Goal: Task Accomplishment & Management: Manage account settings

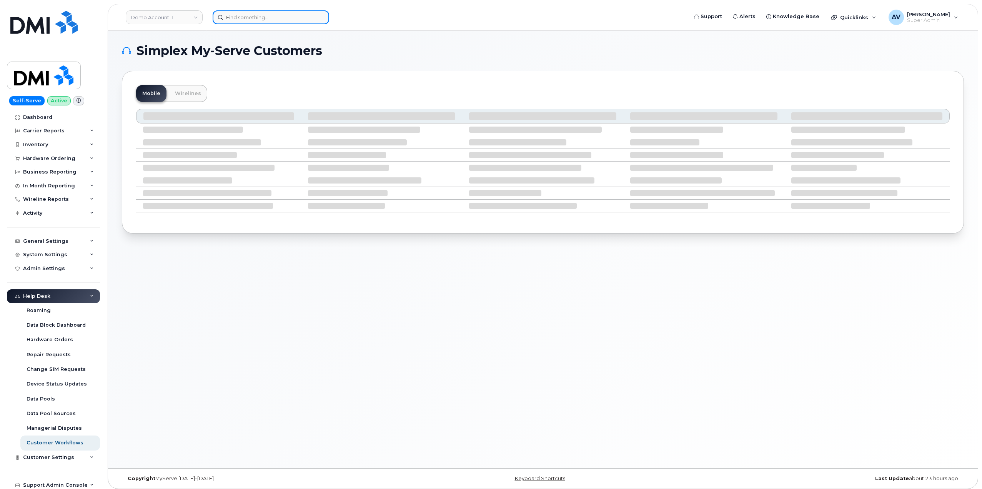
click at [287, 15] on input at bounding box center [271, 17] width 116 height 14
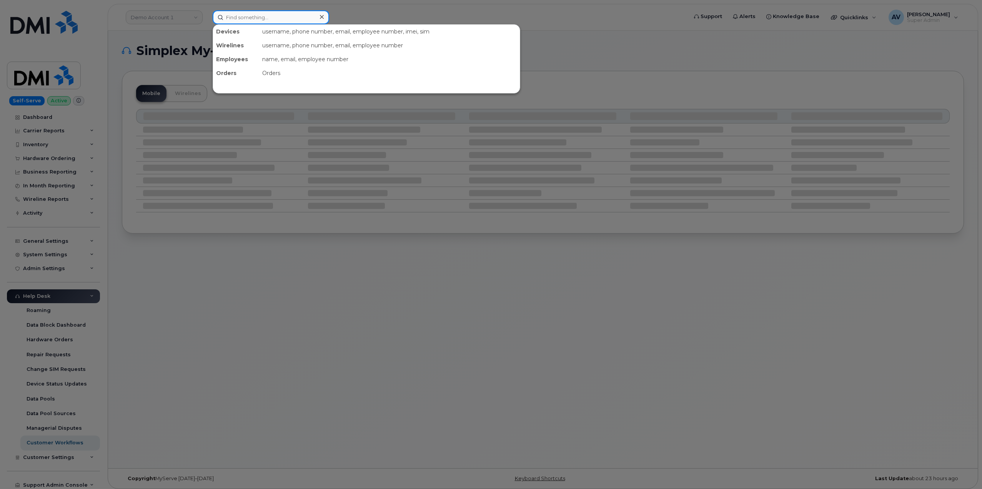
paste input "[PERSON_NAME] Block"
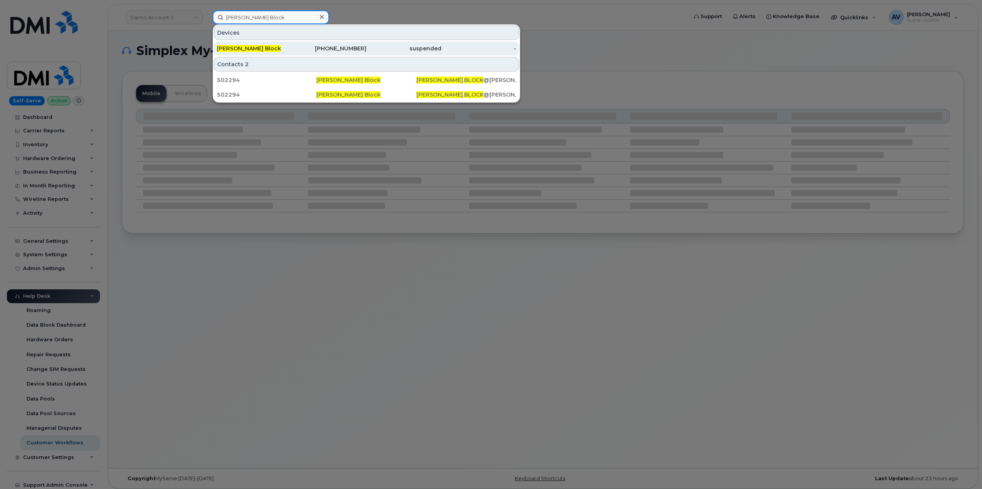
type input "[PERSON_NAME] Block"
click at [288, 48] on div "[PERSON_NAME] Block" at bounding box center [254, 49] width 75 height 8
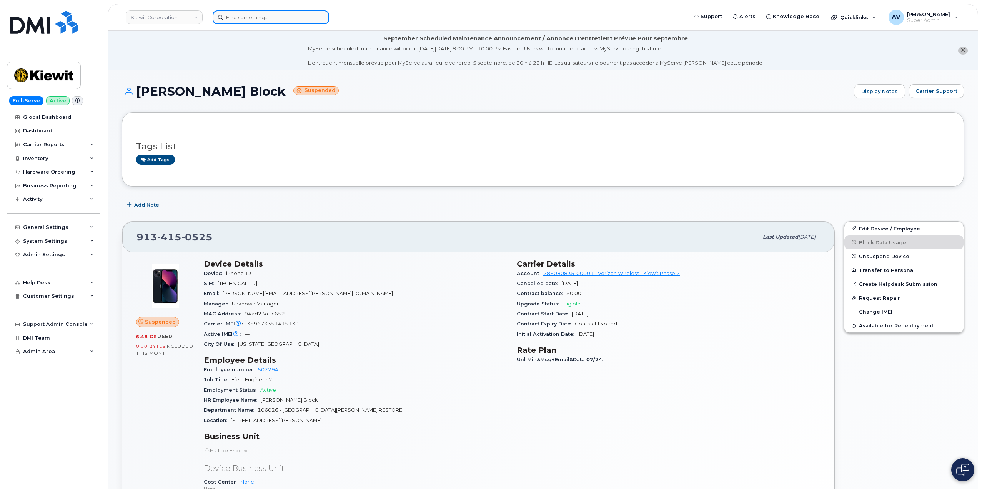
click at [273, 18] on input at bounding box center [271, 17] width 116 height 14
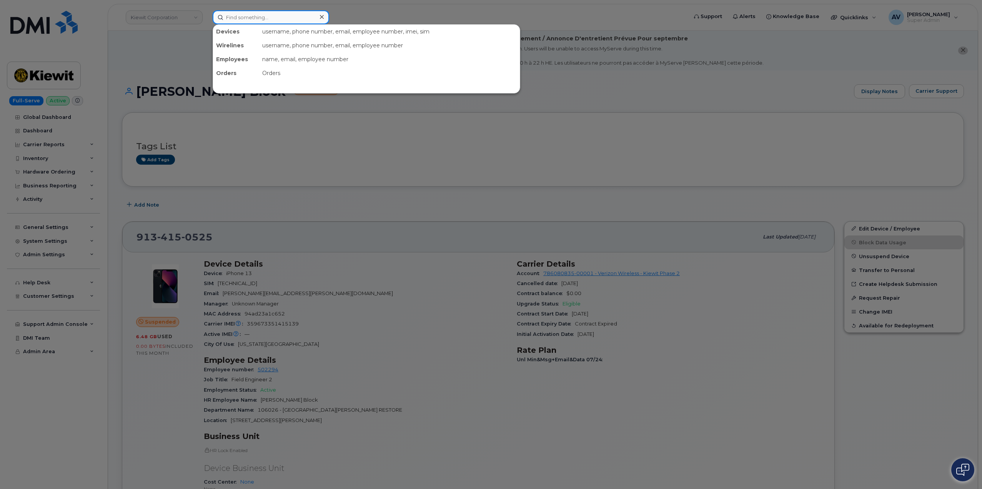
paste input "9134150525"
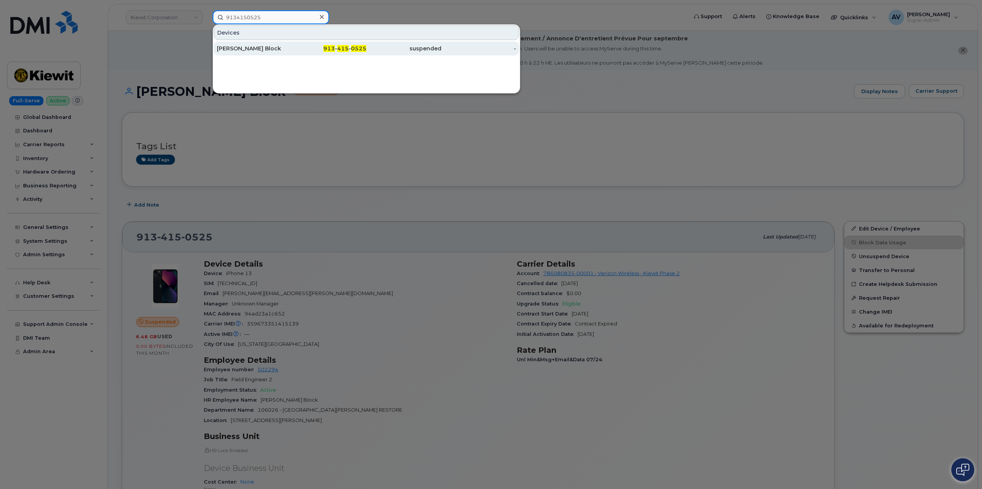
type input "9134150525"
click at [298, 51] on div "913 - 415 - 0525" at bounding box center [329, 49] width 75 height 8
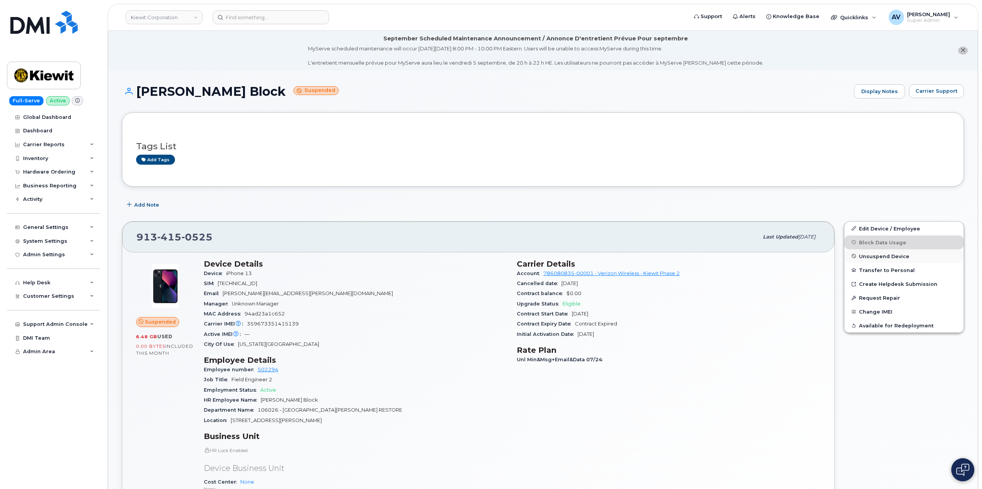
click at [900, 256] on span "Unsuspend Device" at bounding box center [884, 256] width 50 height 6
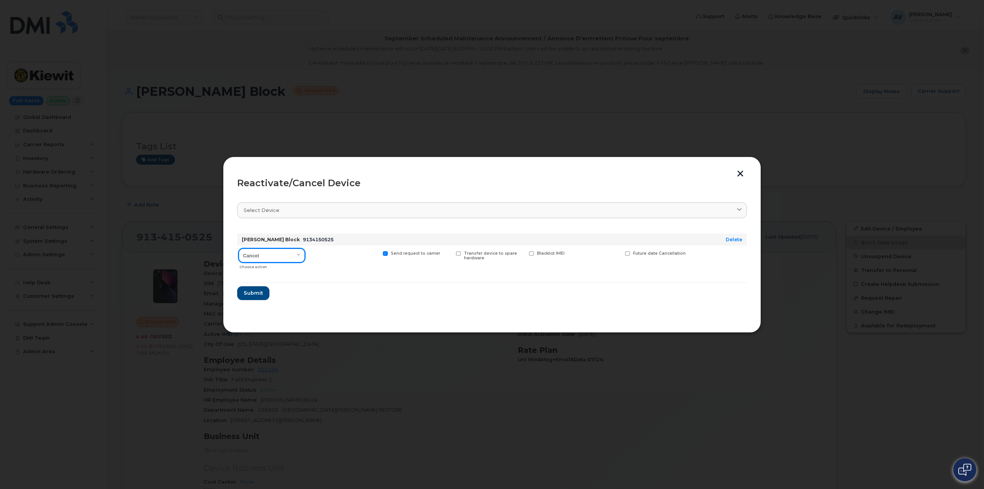
click at [298, 256] on select "Cancel Reactivate" at bounding box center [272, 255] width 66 height 14
select select "[object Object]"
click at [239, 248] on select "Cancel Reactivate" at bounding box center [272, 255] width 66 height 14
click at [255, 292] on span "Submit" at bounding box center [252, 292] width 19 height 7
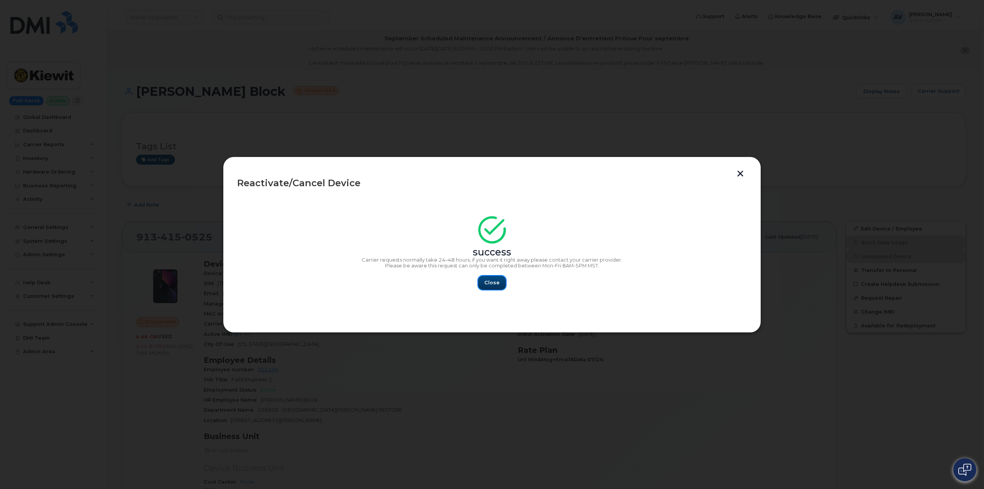
click at [499, 283] on button "Close" at bounding box center [492, 283] width 28 height 14
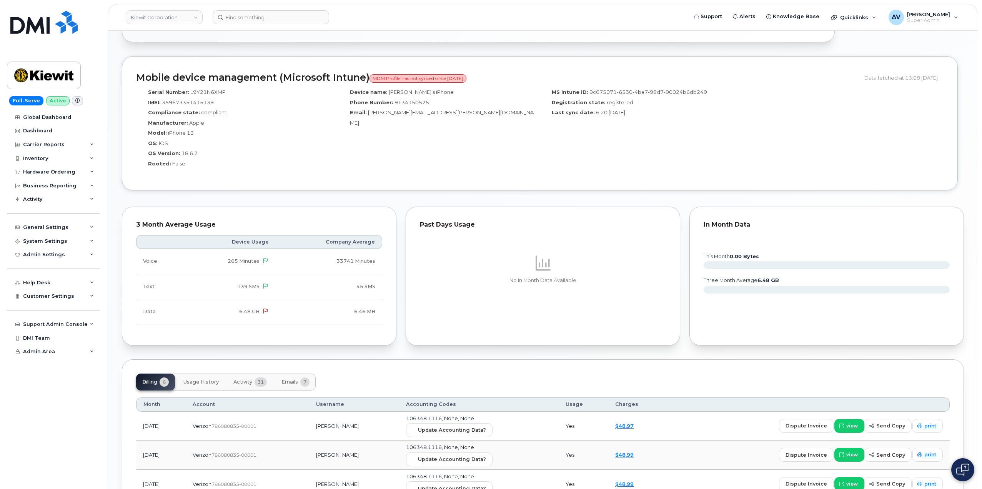
scroll to position [538, 0]
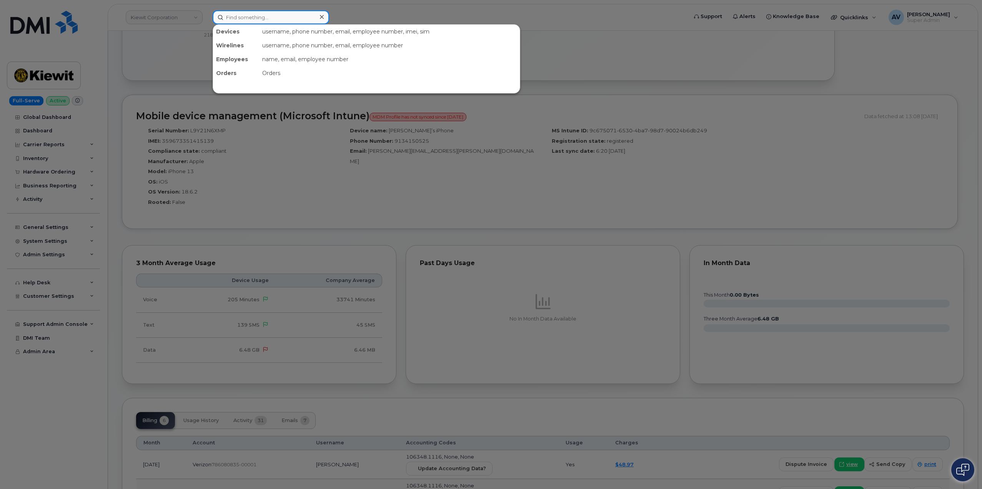
click at [281, 18] on input at bounding box center [271, 17] width 116 height 14
paste input "162582"
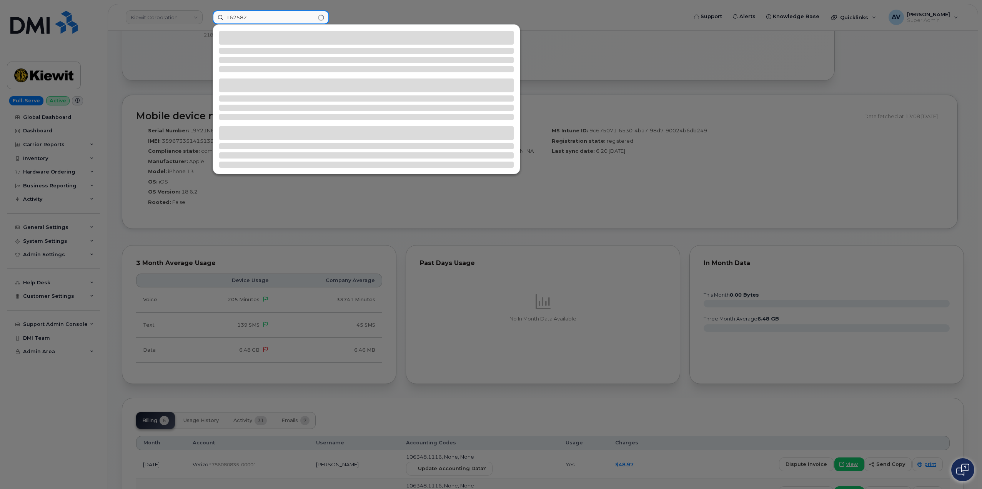
type input "162582"
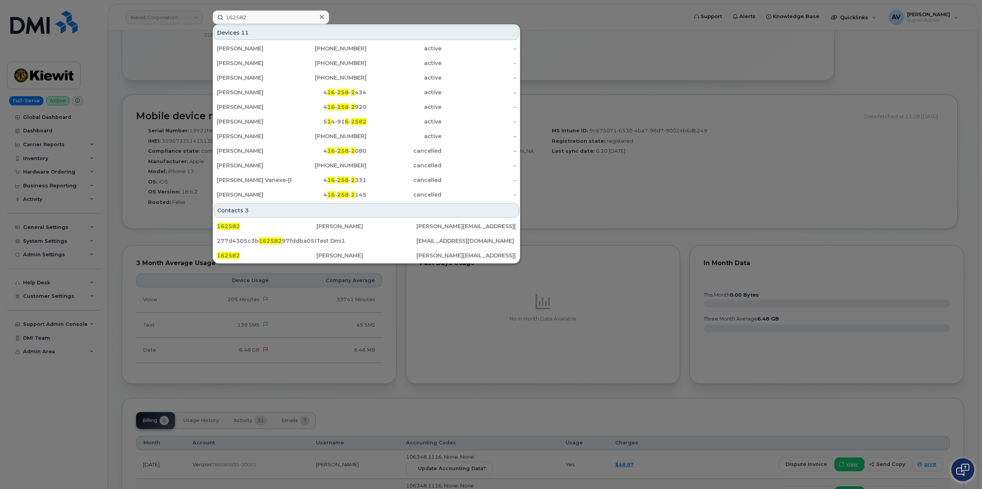
click at [401, 295] on div at bounding box center [491, 244] width 982 height 489
drag, startPoint x: 252, startPoint y: 13, endPoint x: 213, endPoint y: 12, distance: 38.9
click at [213, 12] on div "162582" at bounding box center [271, 17] width 116 height 14
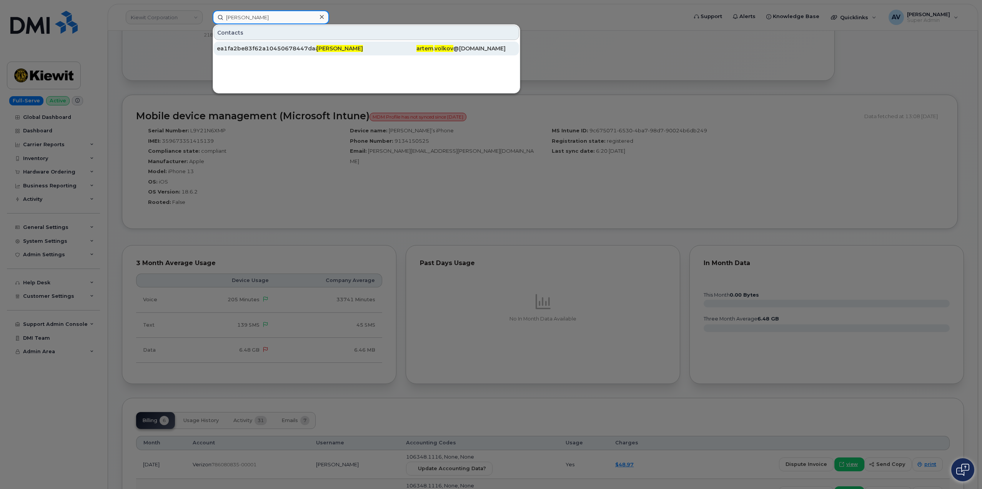
type input "artem volkov"
click at [287, 51] on div "ea1fa2be83f62a10450678447daad3ab" at bounding box center [267, 49] width 100 height 8
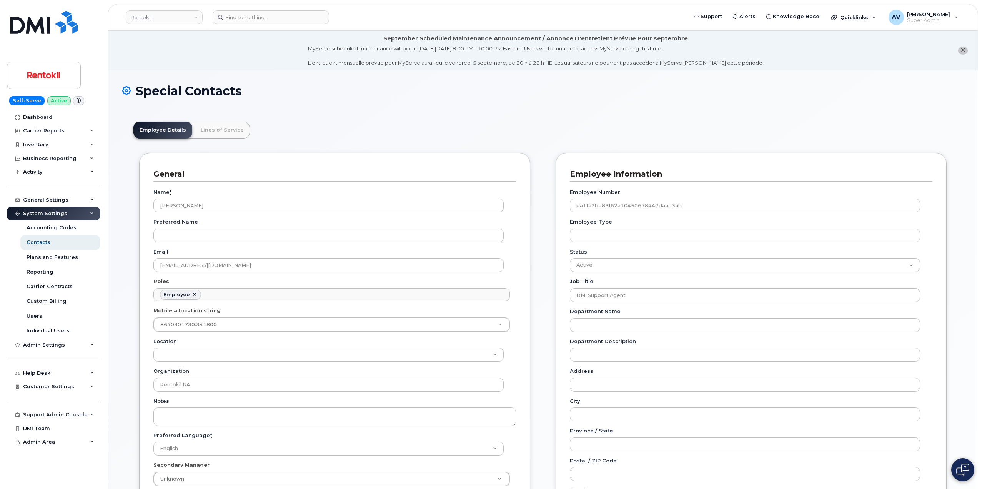
scroll to position [23, 0]
